Goal: Task Accomplishment & Management: Use online tool/utility

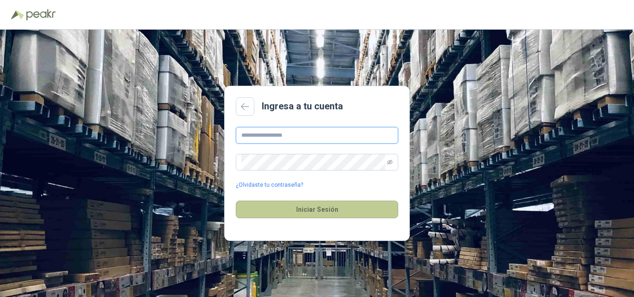
type input "**********"
click at [316, 212] on button "Iniciar Sesión" at bounding box center [317, 210] width 162 height 18
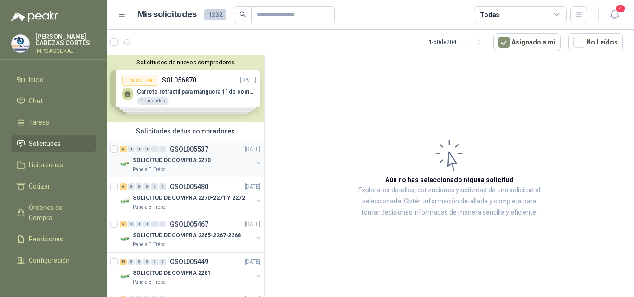
click at [170, 166] on div "Panela El Trébol" at bounding box center [193, 169] width 120 height 7
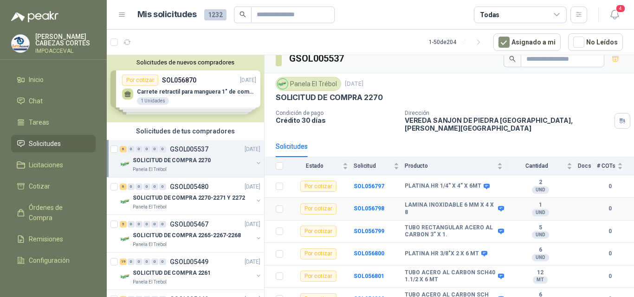
scroll to position [14, 0]
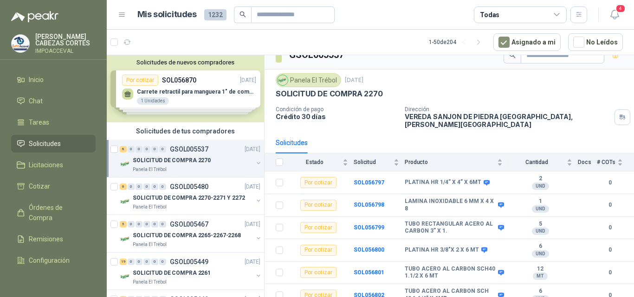
click at [186, 97] on div "Solicitudes de nuevos compradores Por cotizar SOL056870 [DATE] Carrete retracti…" at bounding box center [185, 88] width 157 height 67
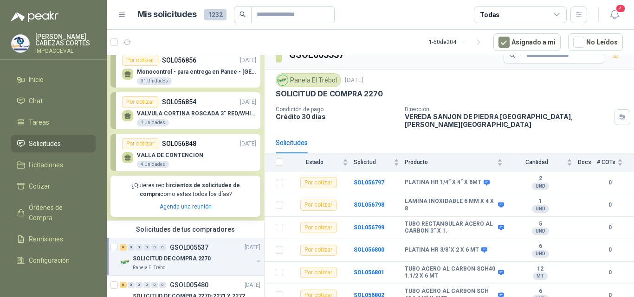
scroll to position [46, 0]
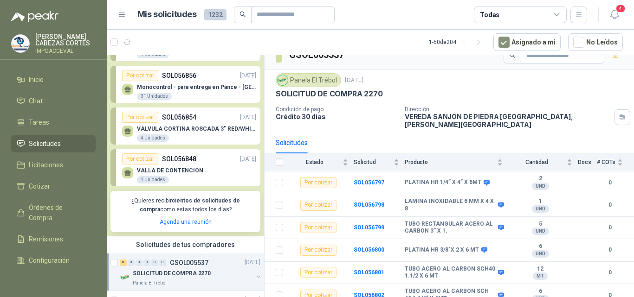
click at [193, 131] on p "VALVULA CORTINA ROSCADA 3" RED/WHITE" at bounding box center [196, 129] width 119 height 6
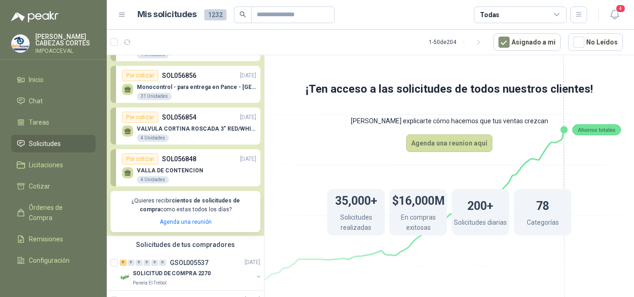
click at [145, 118] on div "Por cotizar" at bounding box center [140, 117] width 36 height 11
click at [147, 138] on div "4 Unidades" at bounding box center [153, 138] width 32 height 7
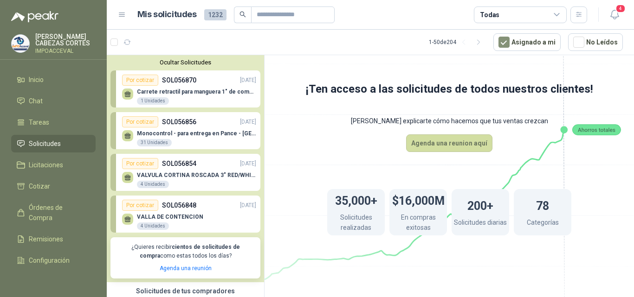
click at [184, 83] on p "SOL056870" at bounding box center [179, 80] width 34 height 10
click at [175, 179] on p "VALVULA CORTINA ROSCADA 3" RED/WHITE" at bounding box center [196, 175] width 119 height 6
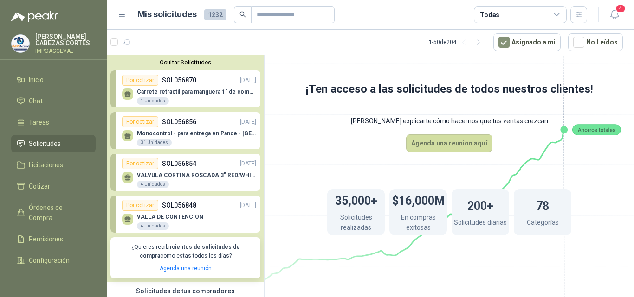
click at [175, 179] on p "VALVULA CORTINA ROSCADA 3" RED/WHITE" at bounding box center [196, 175] width 119 height 6
click at [131, 169] on div "Por cotizar" at bounding box center [140, 163] width 36 height 11
click at [140, 164] on div "Por cotizar" at bounding box center [140, 163] width 36 height 11
click at [163, 161] on p "SOL056854" at bounding box center [179, 164] width 34 height 10
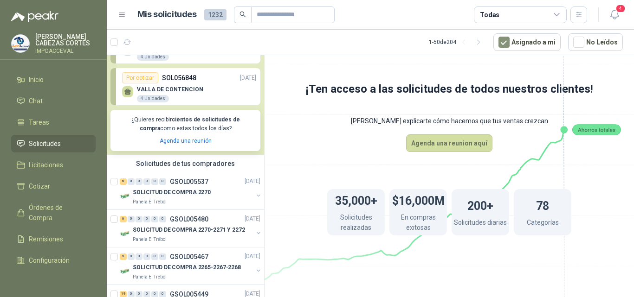
scroll to position [139, 0]
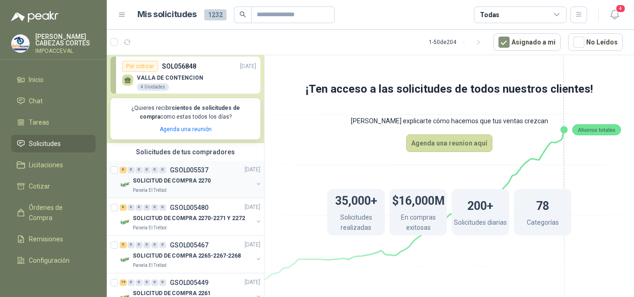
click at [192, 186] on p "SOLICITUD DE COMPRA 2270" at bounding box center [172, 181] width 78 height 9
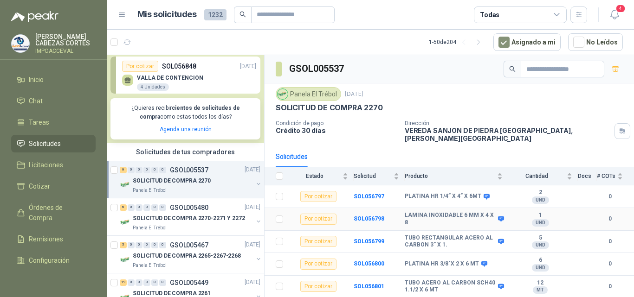
scroll to position [14, 0]
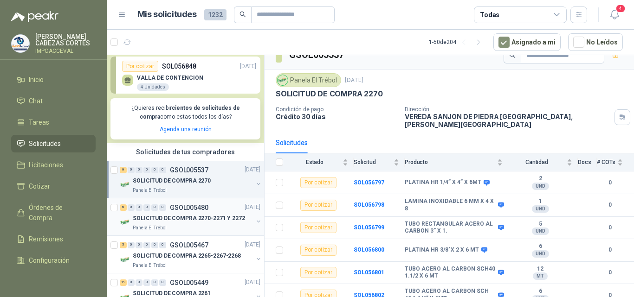
click at [180, 212] on div "6 0 0 0 0 0 GSOL005480 [DATE]" at bounding box center [191, 207] width 142 height 11
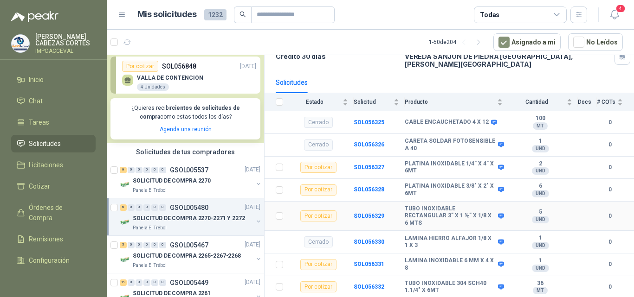
scroll to position [89, 0]
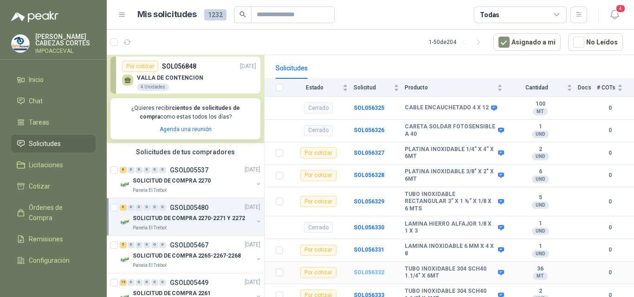
click at [369, 270] on b "SOL056332" at bounding box center [368, 273] width 31 height 6
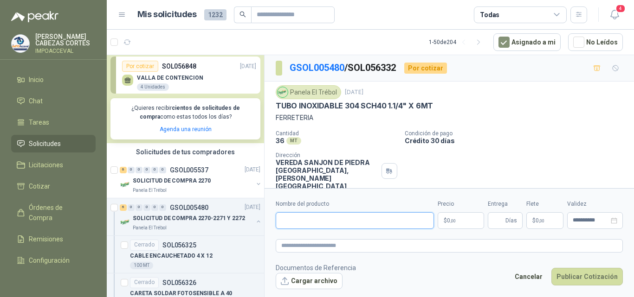
click at [283, 218] on input "Nombre del producto" at bounding box center [355, 220] width 158 height 17
click at [360, 225] on input "**********" at bounding box center [355, 220] width 158 height 17
type input "**********"
